Goal: Task Accomplishment & Management: Use online tool/utility

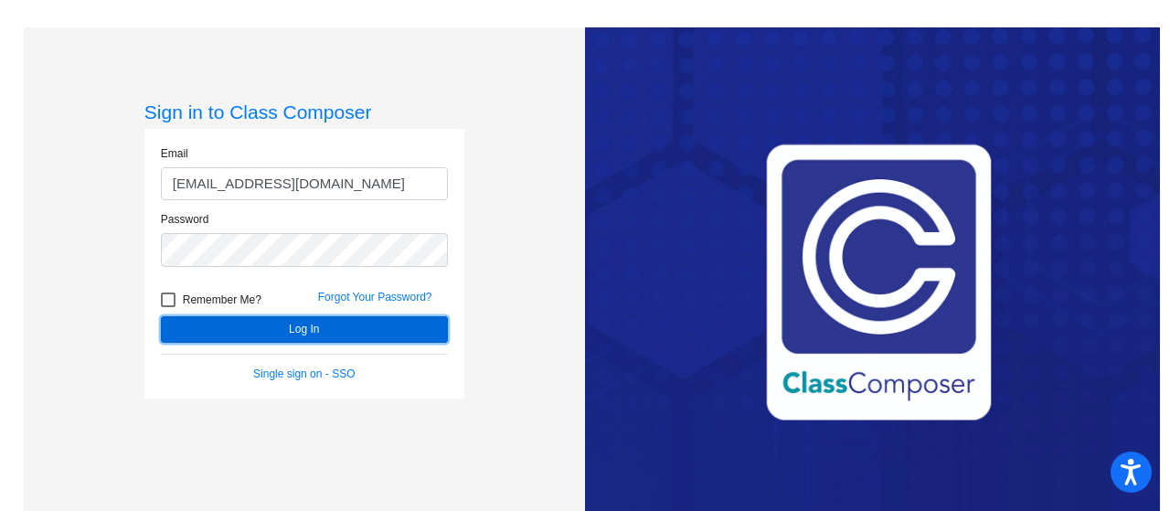
click at [307, 329] on button "Log In" at bounding box center [304, 329] width 287 height 27
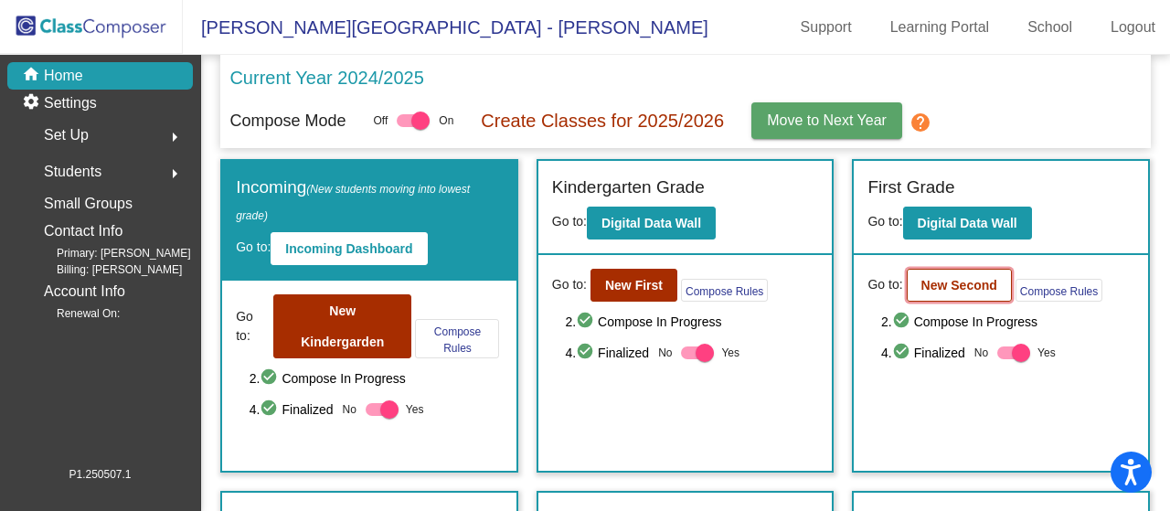
click at [949, 290] on b "New Second" at bounding box center [960, 285] width 76 height 15
click at [614, 288] on b "New First" at bounding box center [634, 285] width 58 height 15
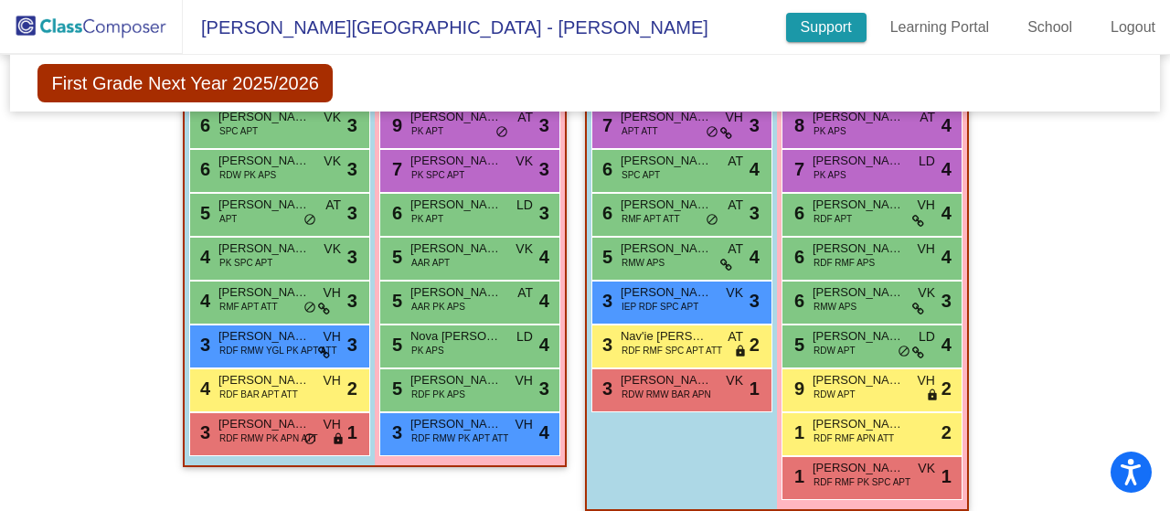
scroll to position [788, 0]
